Goal: Task Accomplishment & Management: Manage account settings

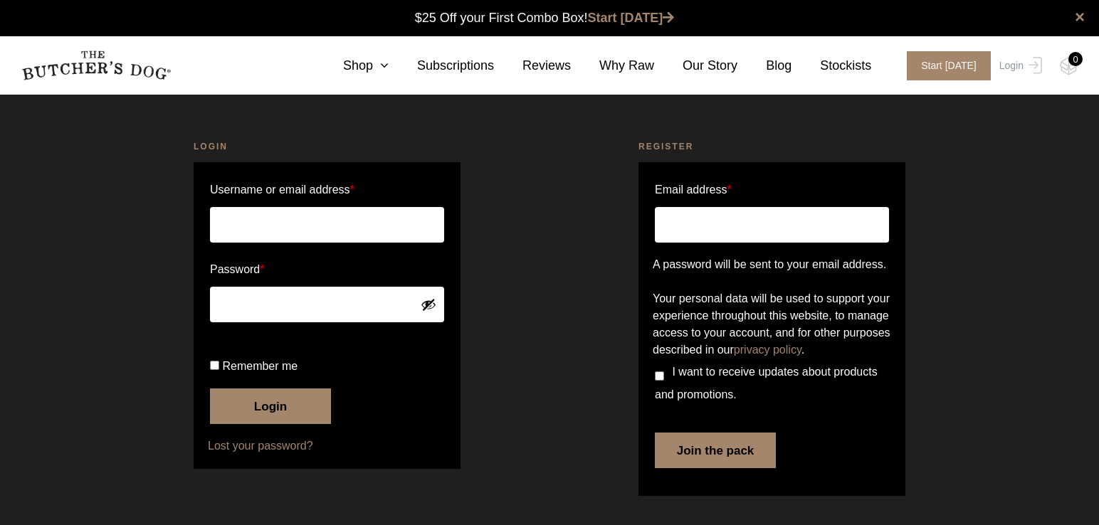
scroll to position [1, 0]
type input "[EMAIL_ADDRESS][DOMAIN_NAME]"
click at [275, 424] on button "Login" at bounding box center [270, 407] width 121 height 36
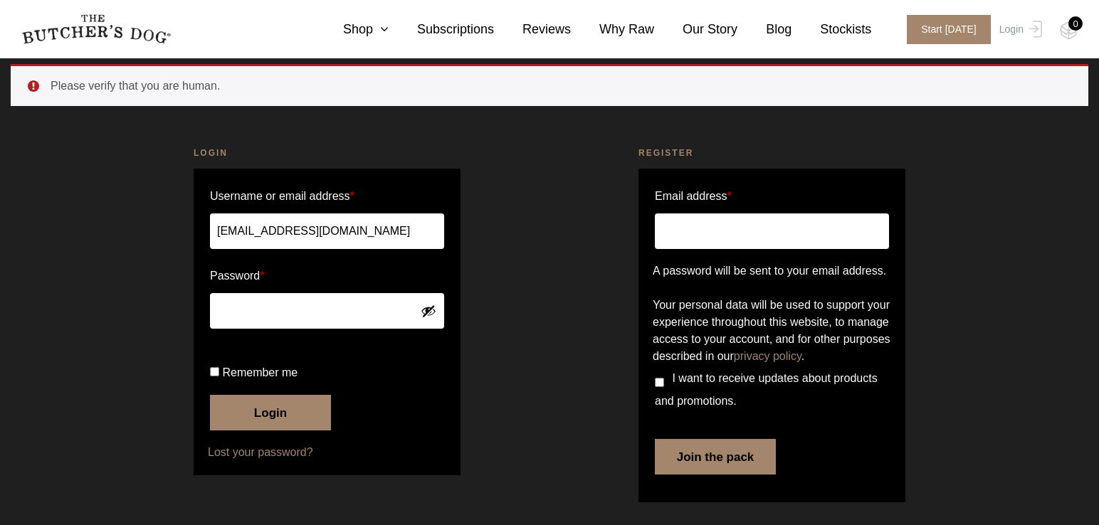
scroll to position [109, 0]
click at [265, 414] on button "Login" at bounding box center [270, 413] width 121 height 36
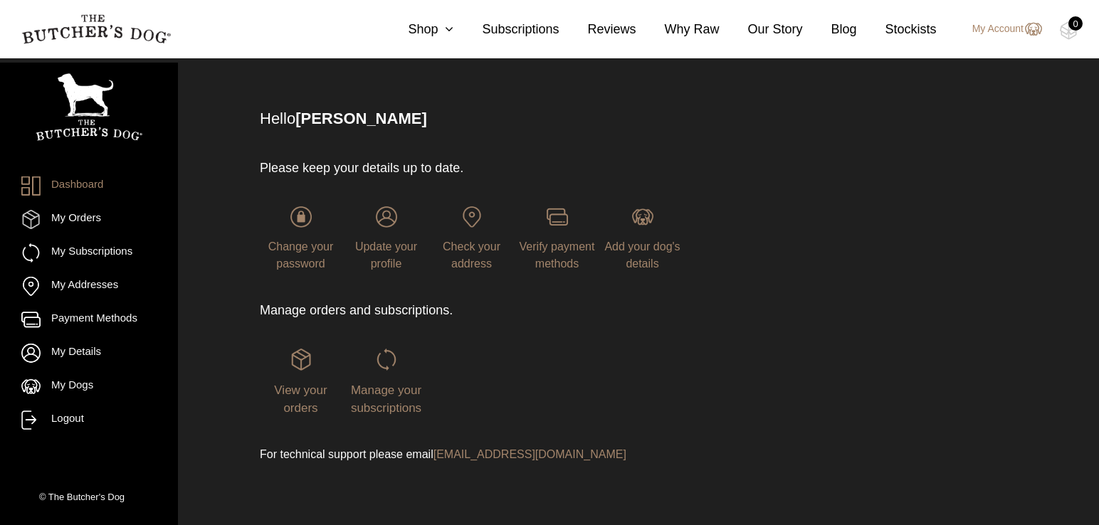
scroll to position [64, 0]
click at [389, 391] on span "Manage your subscriptions" at bounding box center [386, 398] width 70 height 32
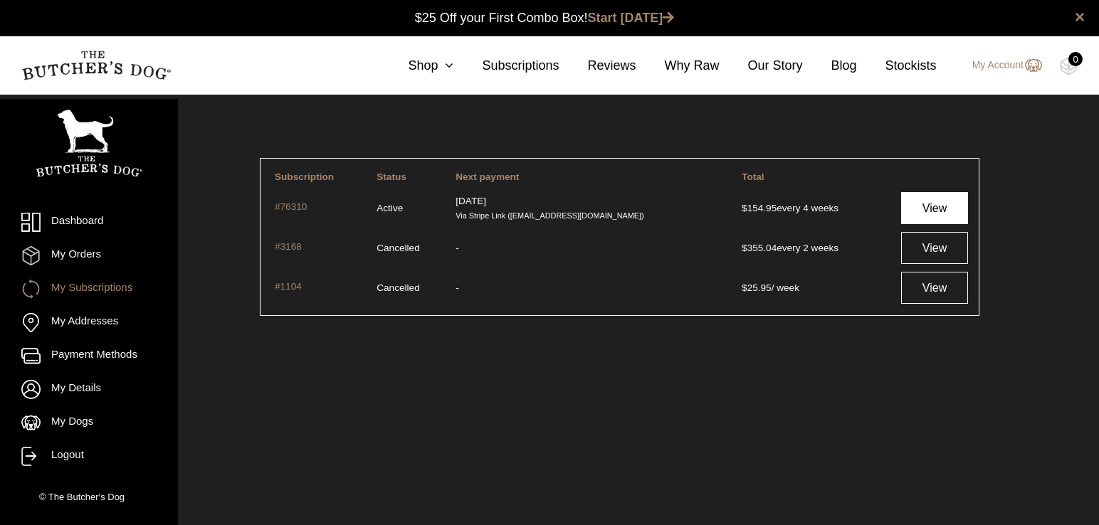
click at [914, 207] on link "View" at bounding box center [934, 208] width 67 height 32
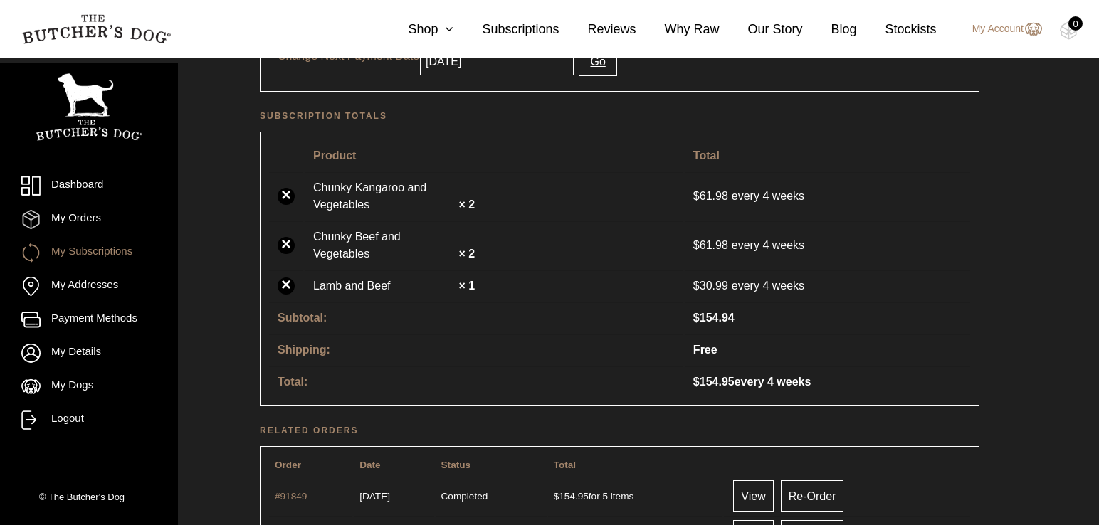
scroll to position [357, 0]
click at [287, 195] on link "×" at bounding box center [286, 194] width 17 height 17
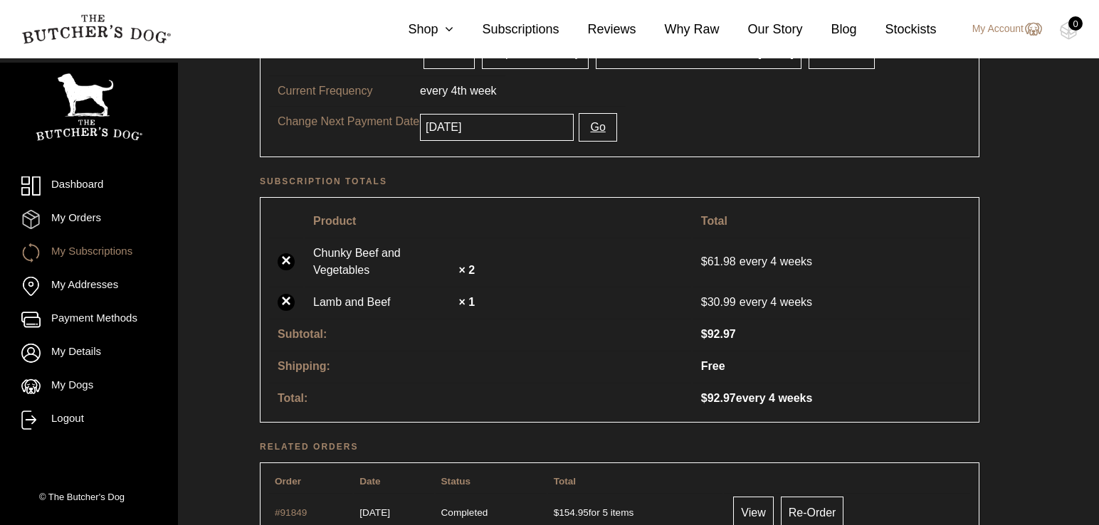
scroll to position [359, 0]
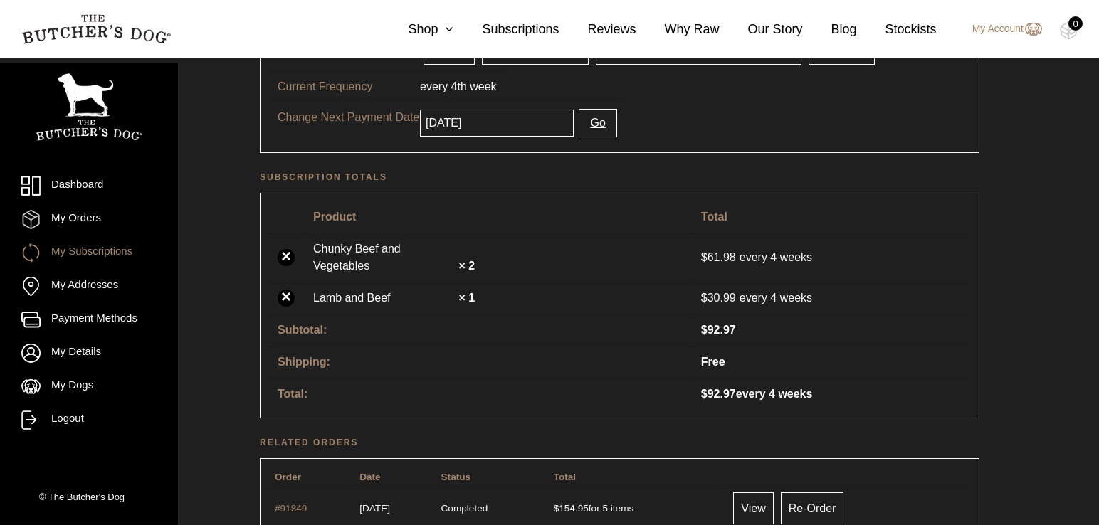
click at [288, 299] on link "×" at bounding box center [286, 298] width 17 height 17
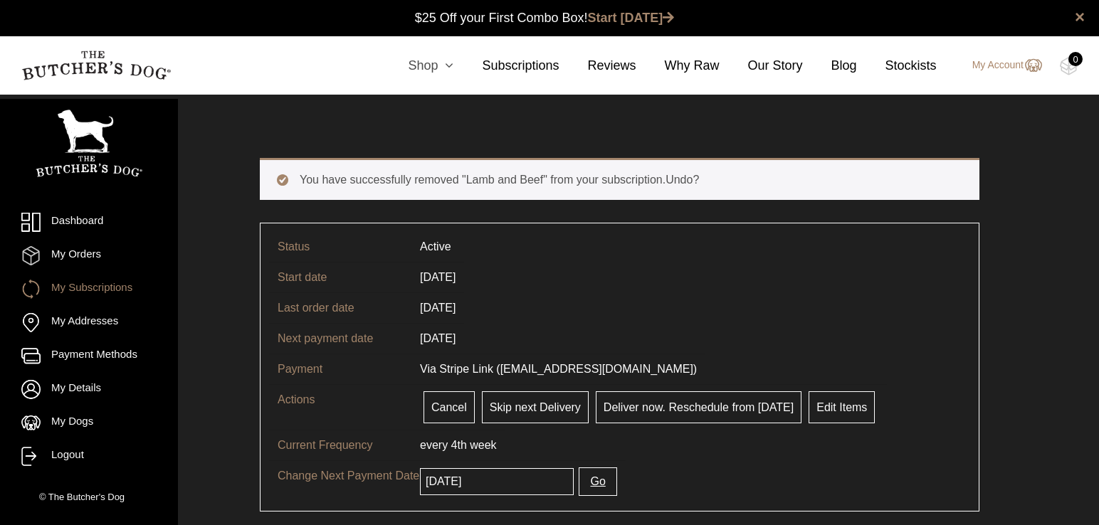
click at [425, 68] on link "Shop" at bounding box center [416, 65] width 74 height 19
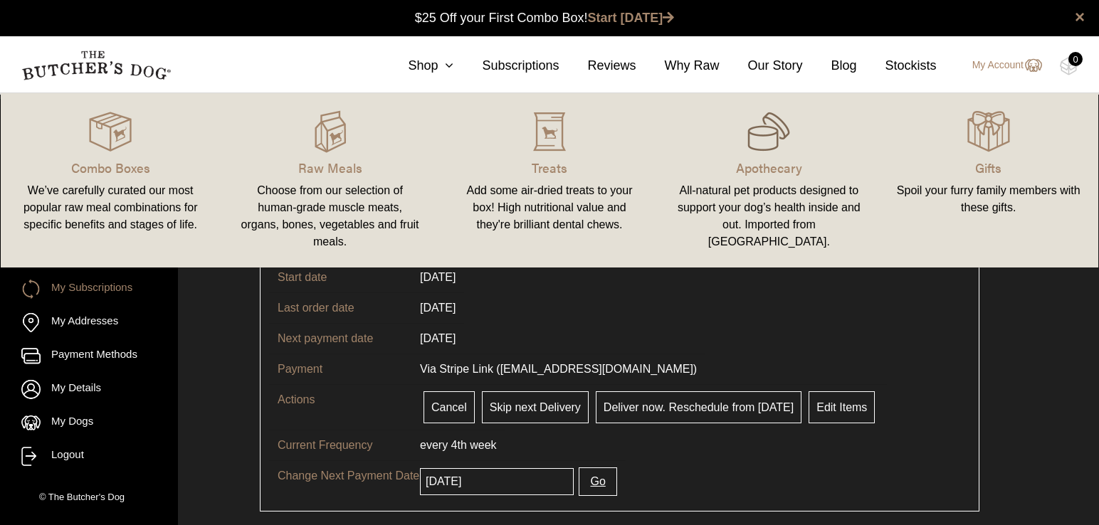
click at [772, 150] on img at bounding box center [768, 131] width 43 height 43
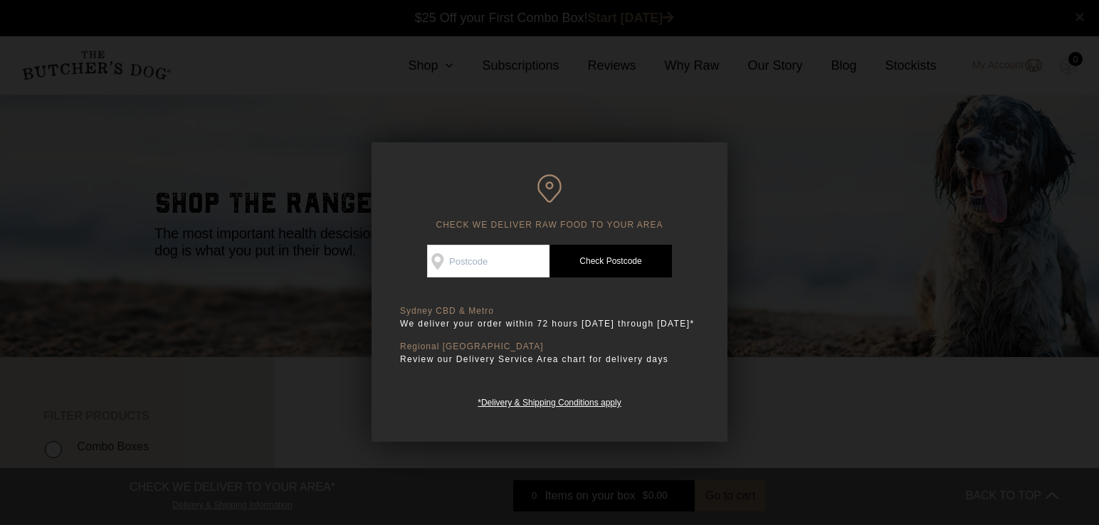
scroll to position [1, 0]
click at [500, 267] on input "Check Availability At" at bounding box center [488, 261] width 122 height 33
type input "2068"
click at [595, 265] on link "Check Postcode" at bounding box center [610, 261] width 122 height 33
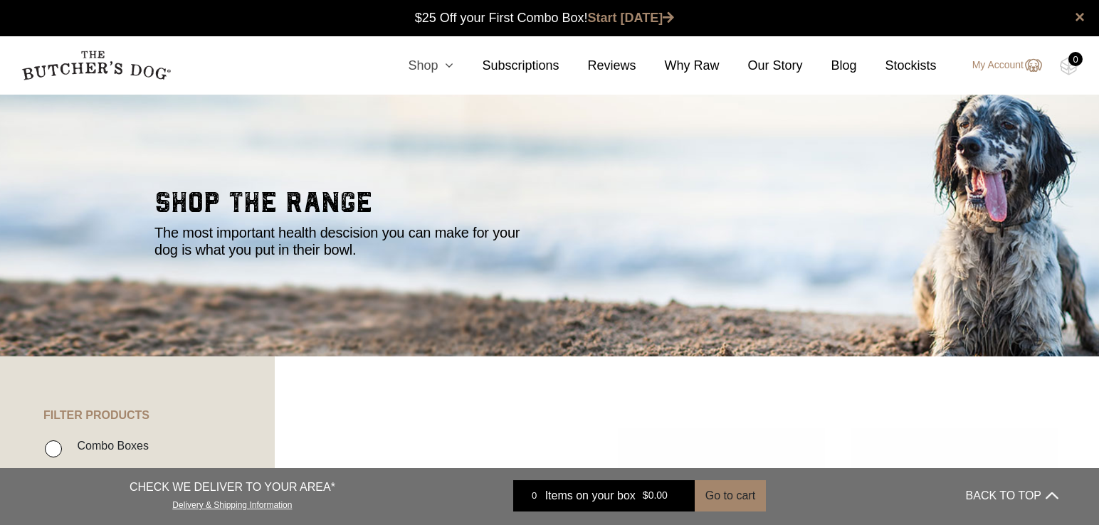
click at [421, 67] on link "Shop" at bounding box center [416, 65] width 74 height 19
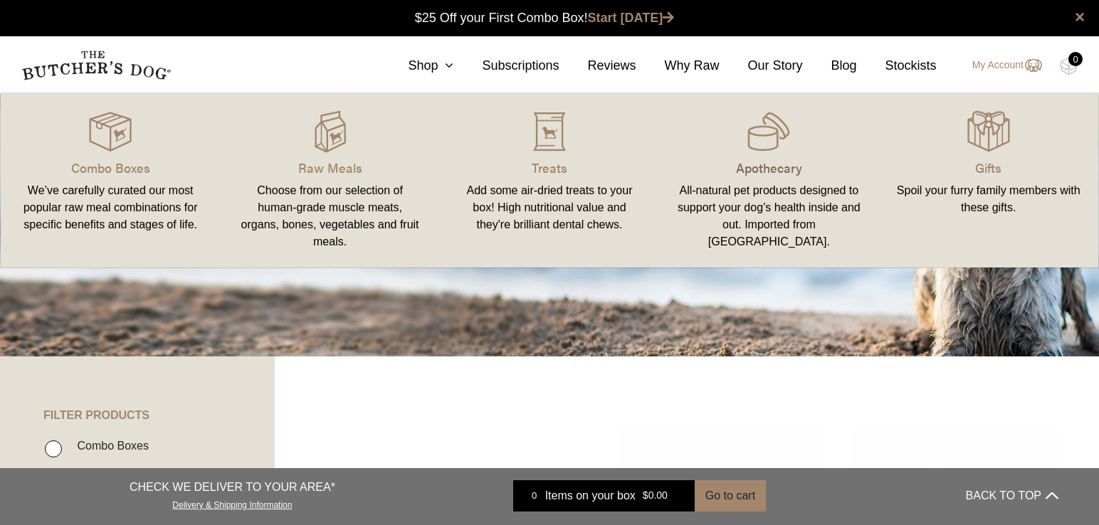
click at [759, 174] on p "Apothecary" at bounding box center [768, 167] width 185 height 19
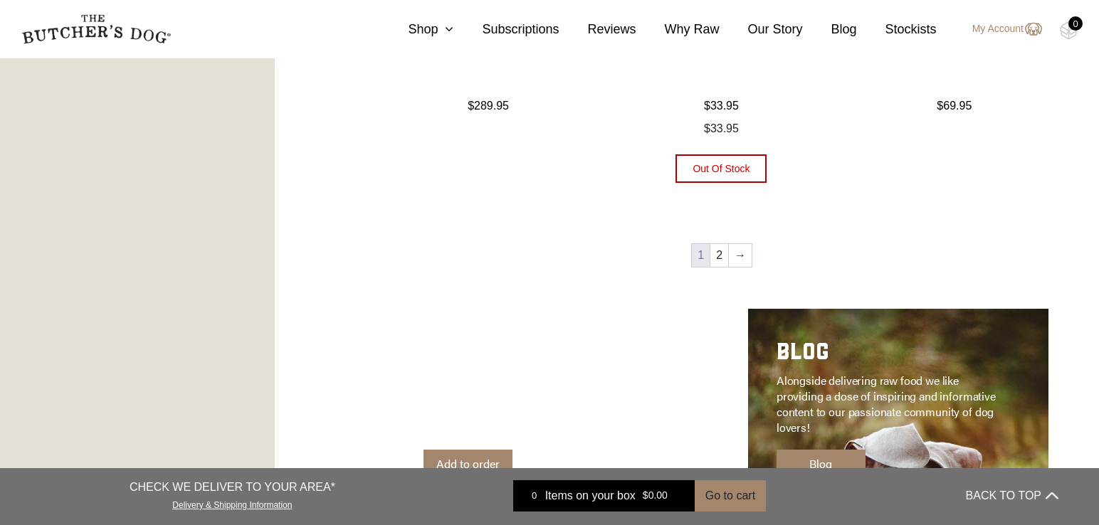
scroll to position [1822, 0]
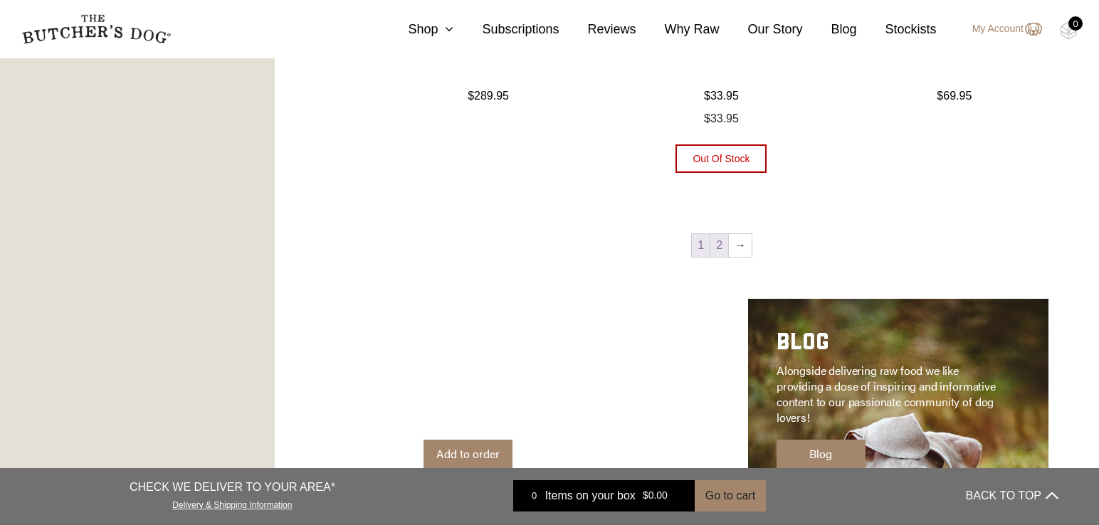
click at [717, 249] on link "2" at bounding box center [719, 245] width 18 height 23
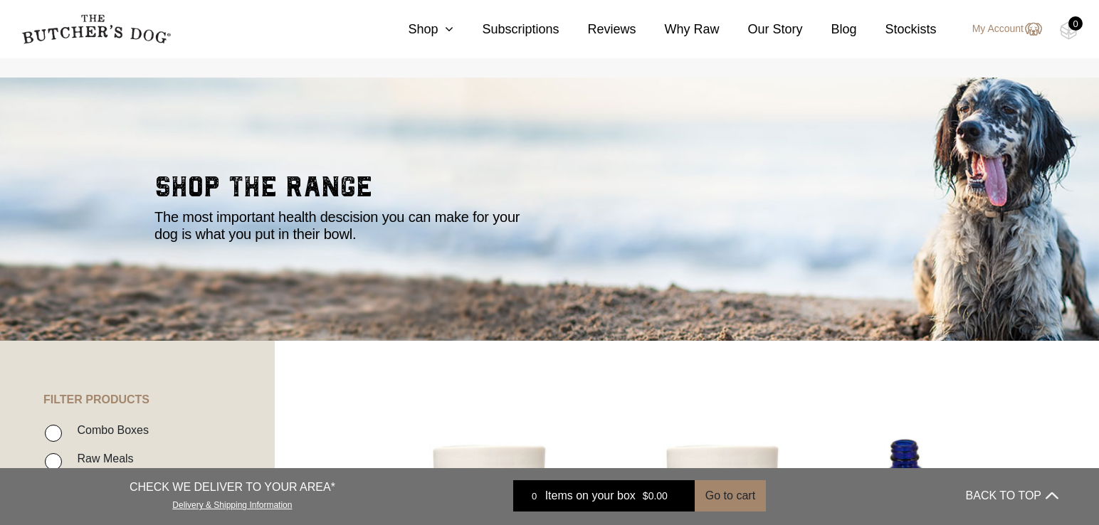
scroll to position [15, 0]
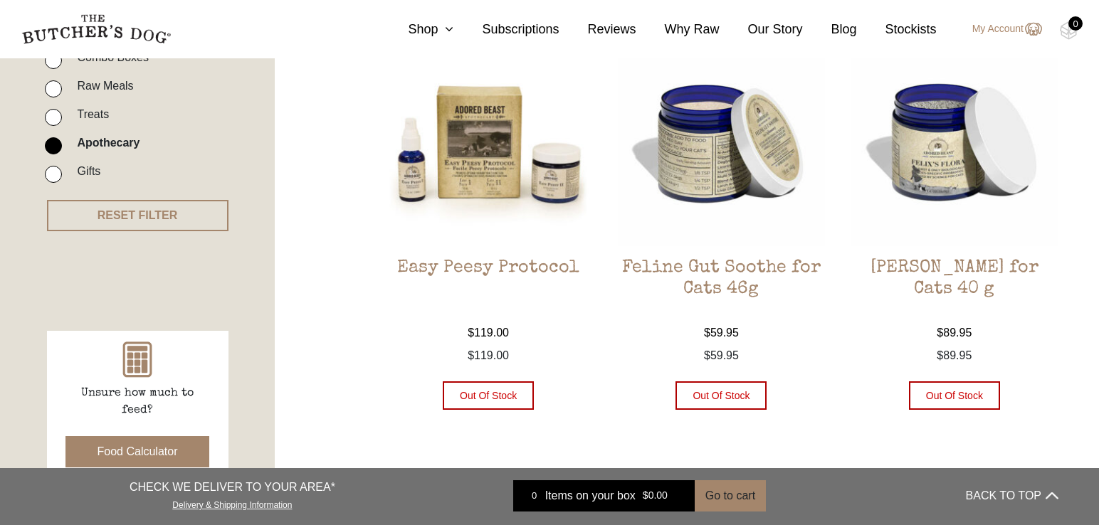
scroll to position [391, 0]
